Goal: Transaction & Acquisition: Subscribe to service/newsletter

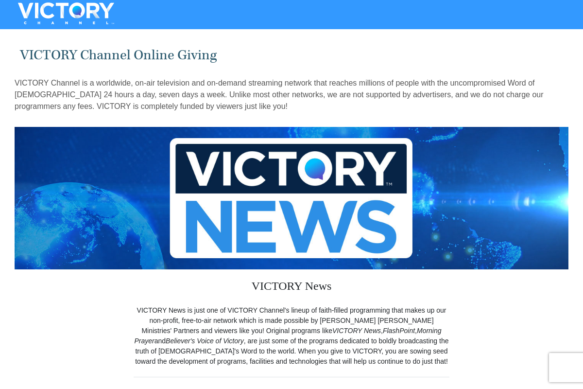
select select "1"
